Goal: Information Seeking & Learning: Learn about a topic

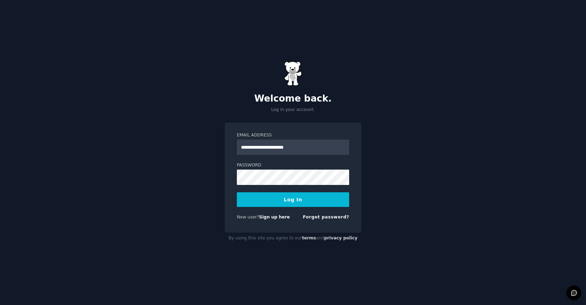
click at [284, 147] on input "**********" at bounding box center [293, 147] width 112 height 15
type input "**********"
click at [290, 199] on button "Log In" at bounding box center [293, 199] width 112 height 15
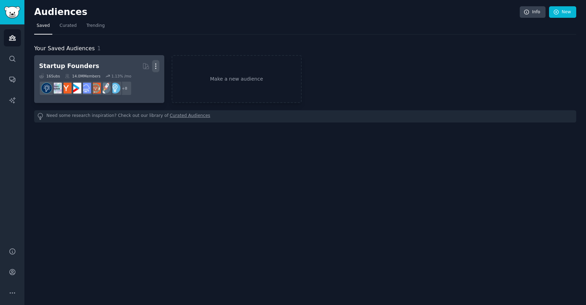
click at [156, 66] on icon "button" at bounding box center [155, 65] width 7 height 7
click at [135, 81] on p "Delete" at bounding box center [137, 80] width 16 height 7
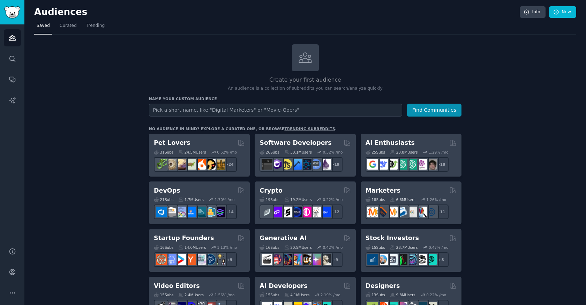
click at [322, 112] on input "text" at bounding box center [275, 110] width 253 height 13
type input "make money online"
click at [431, 109] on button "Find Communities" at bounding box center [434, 110] width 54 height 13
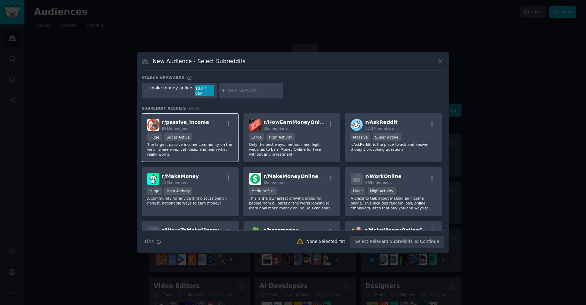
click at [193, 120] on span "r/ passive_income" at bounding box center [185, 122] width 47 height 6
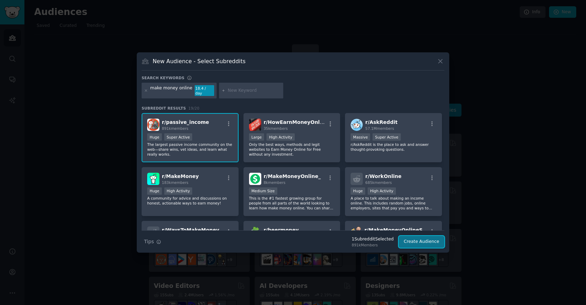
click at [414, 239] on button "Create Audience" at bounding box center [422, 242] width 46 height 12
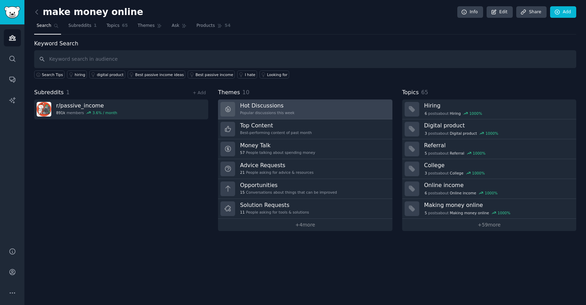
click at [261, 105] on h3 "Hot Discussions" at bounding box center [267, 105] width 54 height 7
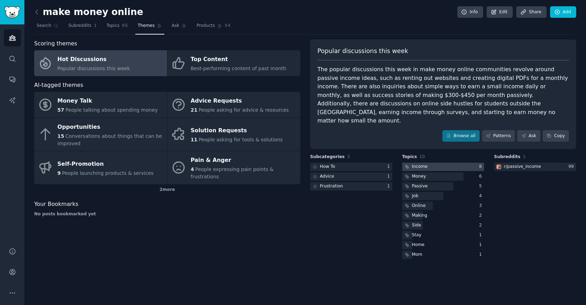
click at [420, 164] on div "Income" at bounding box center [420, 167] width 16 height 6
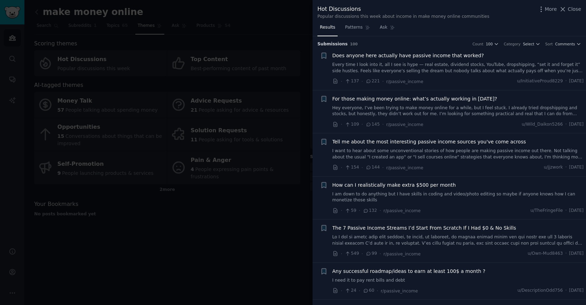
click at [386, 56] on span "Does anyone here actually have passive income that worked?" at bounding box center [409, 55] width 152 height 7
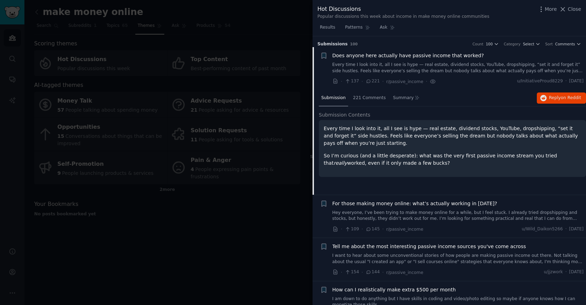
scroll to position [11, 0]
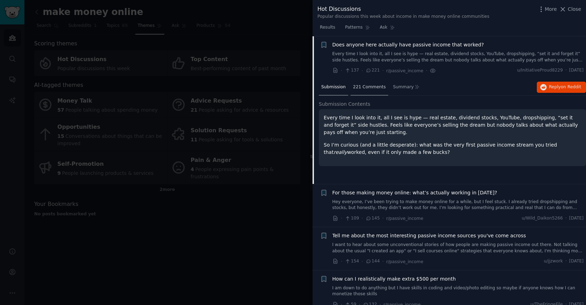
click at [371, 88] on span "221 Comments" at bounding box center [369, 87] width 33 height 6
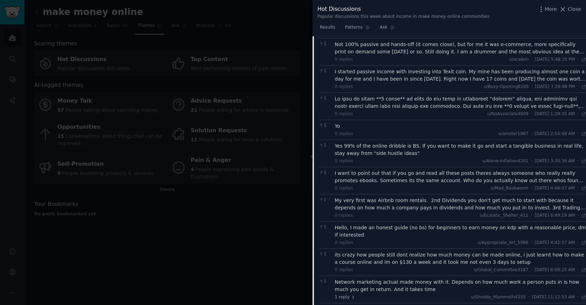
scroll to position [1547, 0]
click at [575, 10] on span "Close" at bounding box center [574, 9] width 13 height 7
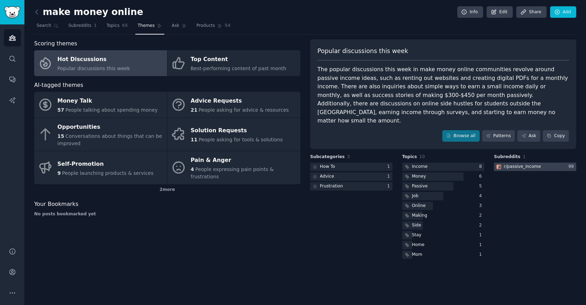
click at [528, 164] on div "r/ passive_income" at bounding box center [522, 167] width 37 height 6
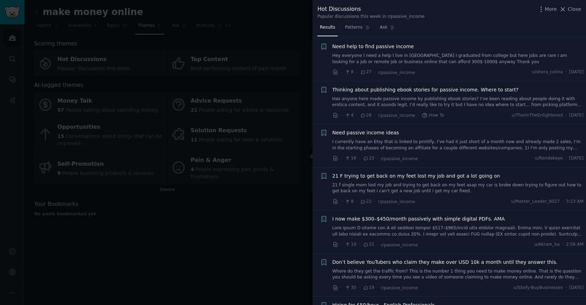
scroll to position [579, 0]
click at [400, 218] on span "I now make $300–$450/month passively with simple digital PDFs. AMA" at bounding box center [419, 217] width 173 height 7
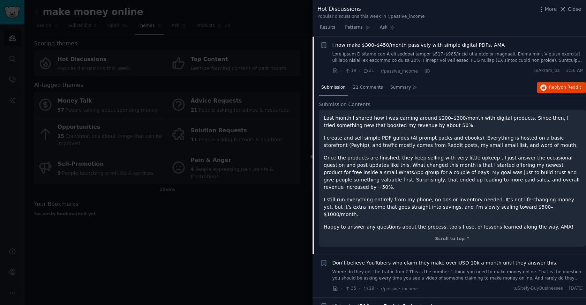
scroll to position [752, 0]
click at [362, 88] on span "21 Comments" at bounding box center [368, 87] width 30 height 6
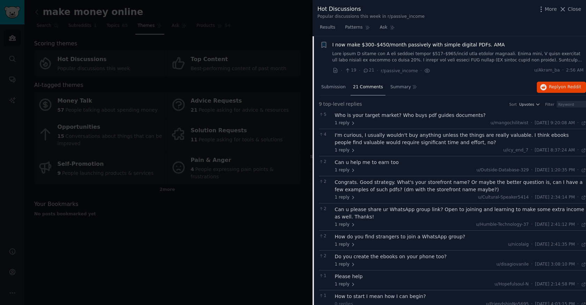
click at [378, 189] on div "Congrats. Good strategy. What's your storefront name? Or maybe the better quest…" at bounding box center [461, 186] width 252 height 15
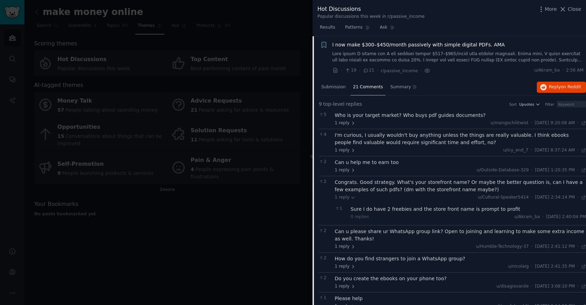
click at [378, 189] on div "Congrats. Good strategy. What's your storefront name? Or maybe the better quest…" at bounding box center [461, 186] width 252 height 15
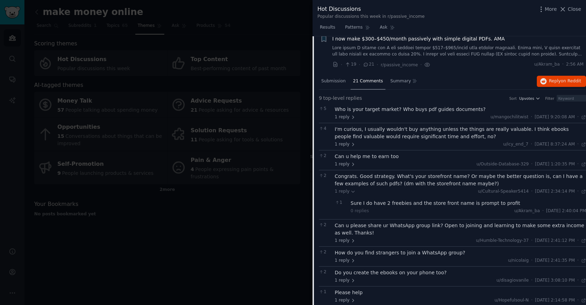
scroll to position [751, 0]
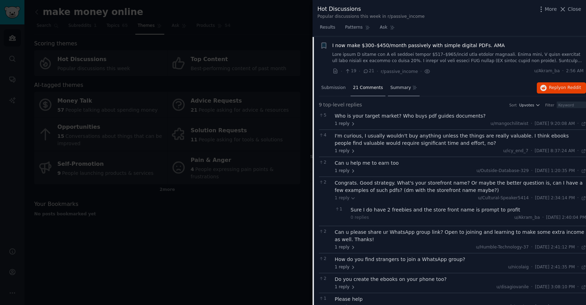
click at [396, 88] on span "Summary" at bounding box center [401, 88] width 21 height 6
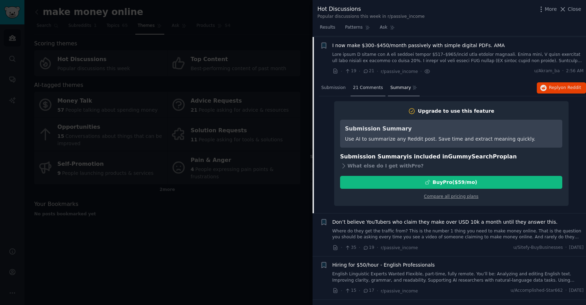
click at [364, 88] on span "21 Comments" at bounding box center [368, 88] width 30 height 6
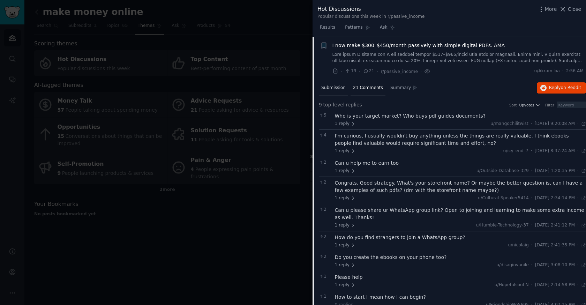
click at [333, 89] on span "Submission" at bounding box center [333, 88] width 24 height 6
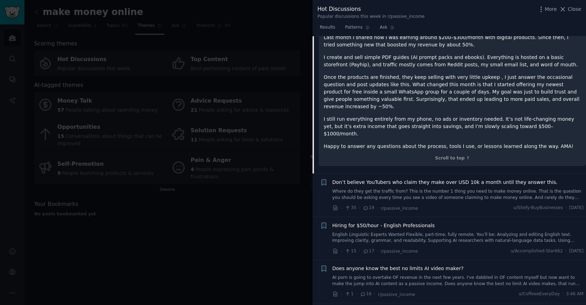
scroll to position [833, 0]
click at [394, 178] on span "Don’t believe YouTubers who claim they make over USD 10k a month until they ans…" at bounding box center [445, 181] width 225 height 7
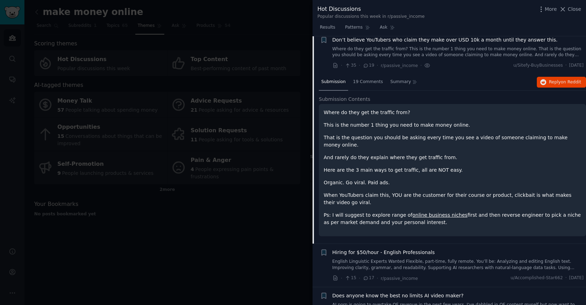
scroll to position [795, 0]
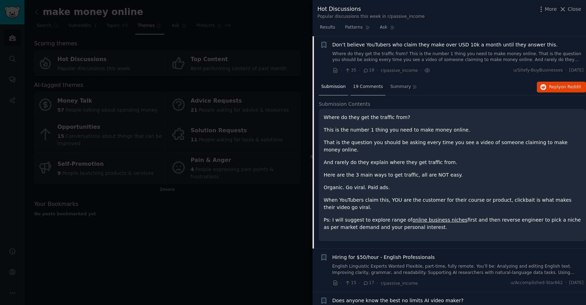
click at [364, 87] on span "19 Comments" at bounding box center [368, 87] width 30 height 6
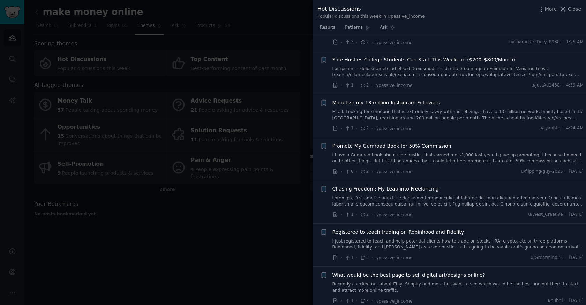
scroll to position [3000, 0]
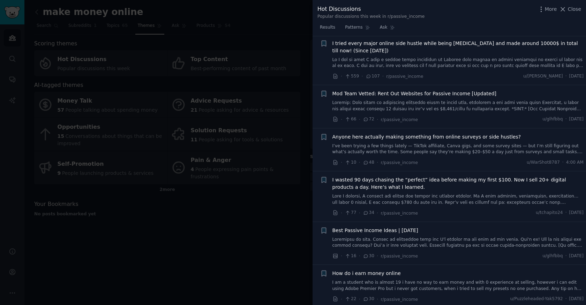
scroll to position [231, 0]
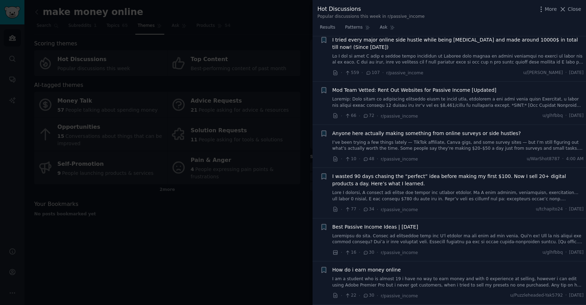
click at [413, 185] on span "I wasted 90 days chasing the “perfect” idea before making my first $100. Now I …" at bounding box center [459, 180] width 252 height 15
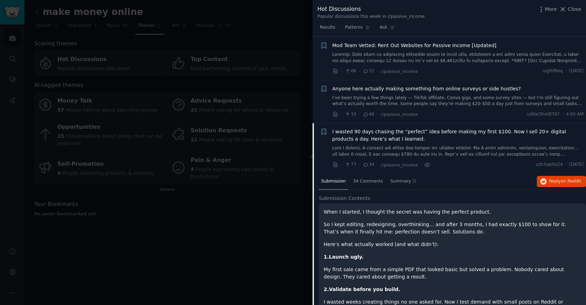
scroll to position [277, 0]
click at [371, 179] on span "34 Comments" at bounding box center [368, 181] width 30 height 6
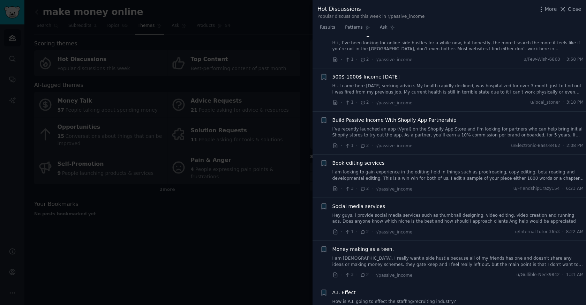
scroll to position [2881, 0]
click at [376, 115] on span "Build Passive Income With Shopify App Partnership" at bounding box center [395, 118] width 124 height 7
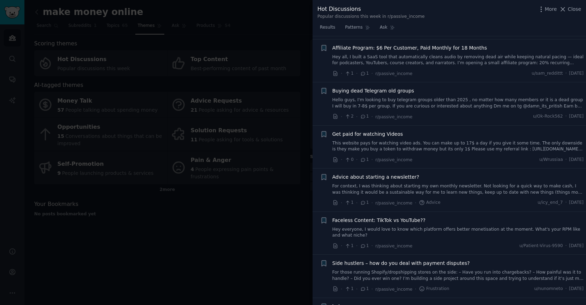
scroll to position [3783, 0]
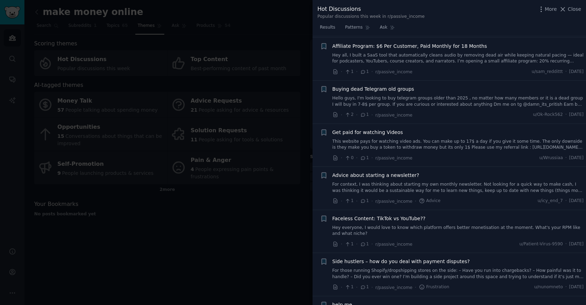
click at [379, 215] on span "Faceless Content: TikTok vs YouTube??" at bounding box center [379, 218] width 93 height 7
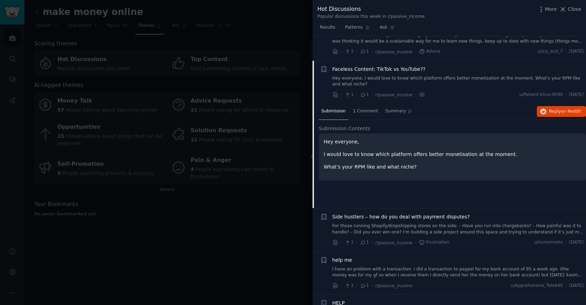
scroll to position [3828, 0]
click at [370, 107] on span "1 Comment" at bounding box center [365, 110] width 25 height 6
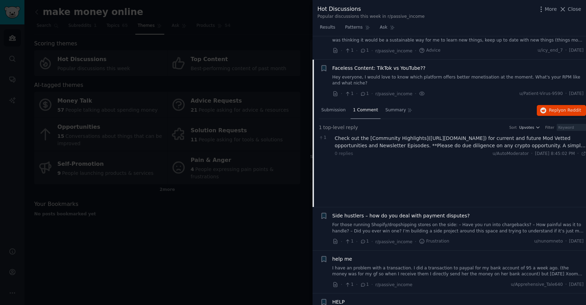
click at [206, 60] on div at bounding box center [293, 152] width 586 height 305
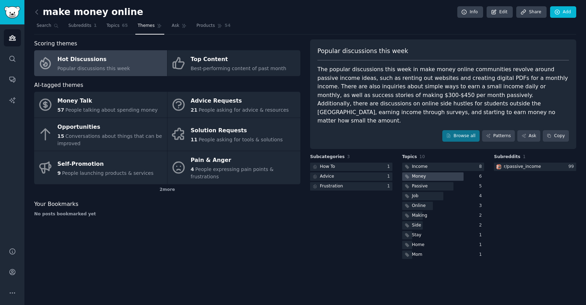
click at [418, 173] on div "Money" at bounding box center [419, 176] width 14 height 6
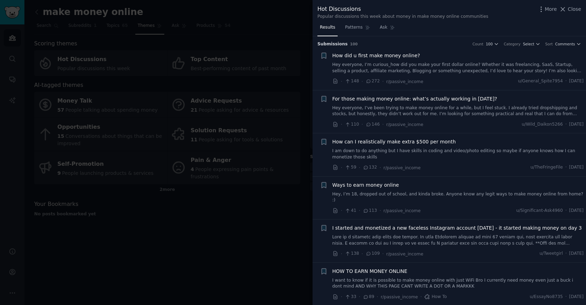
click at [369, 141] on span "How can I realistically make extra $500 per month" at bounding box center [395, 141] width 124 height 7
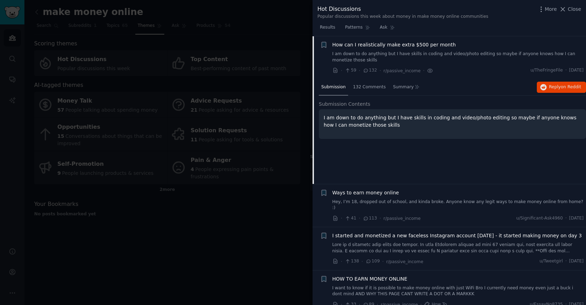
scroll to position [92, 0]
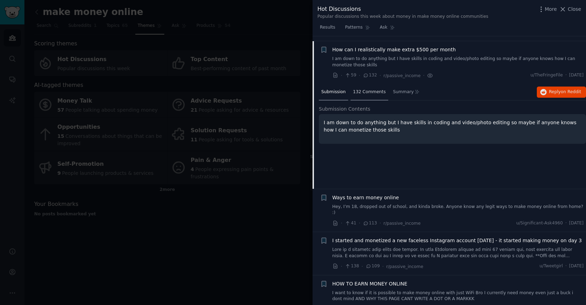
click at [365, 92] on span "132 Comments" at bounding box center [369, 92] width 33 height 6
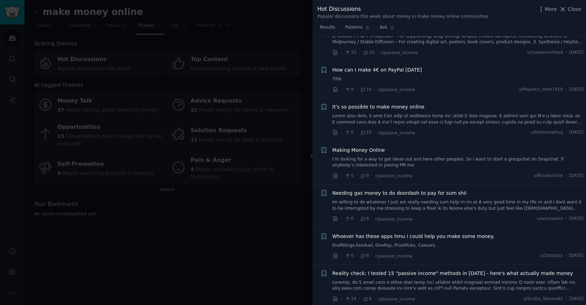
scroll to position [2471, 0]
